Goal: Transaction & Acquisition: Download file/media

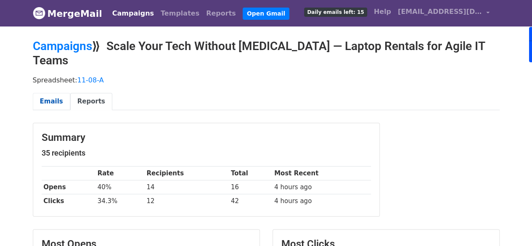
click at [55, 93] on link "Emails" at bounding box center [51, 101] width 37 height 17
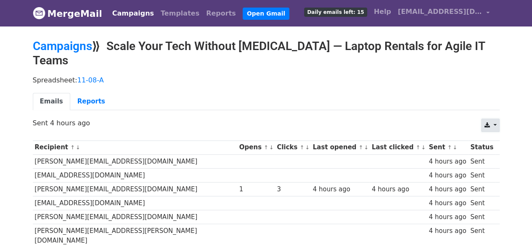
click at [489, 119] on link at bounding box center [490, 125] width 18 height 13
click at [498, 151] on link "Excel" at bounding box center [501, 157] width 38 height 13
